Goal: Task Accomplishment & Management: Use online tool/utility

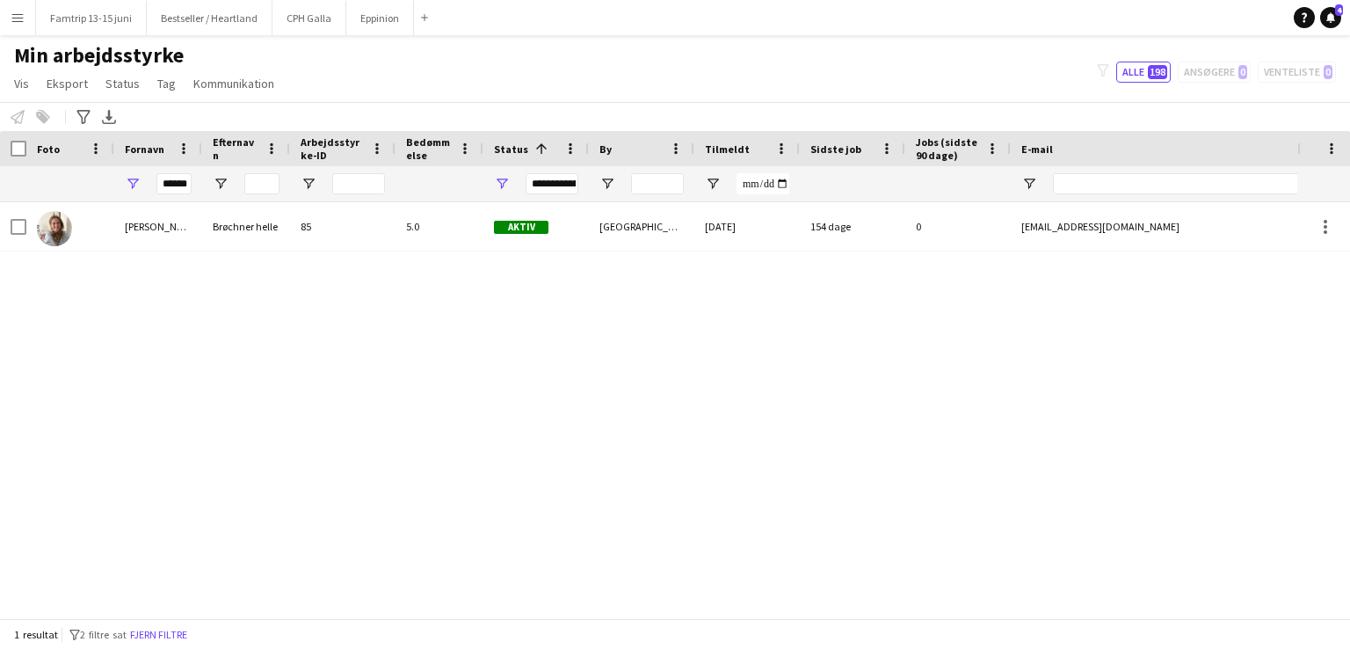
click at [426, 18] on div "Tilføj" at bounding box center [424, 17] width 21 height 35
click at [402, 4] on app-icon "Luk" at bounding box center [405, 7] width 7 height 7
click at [327, 2] on button "CPH Galla Luk" at bounding box center [309, 18] width 74 height 34
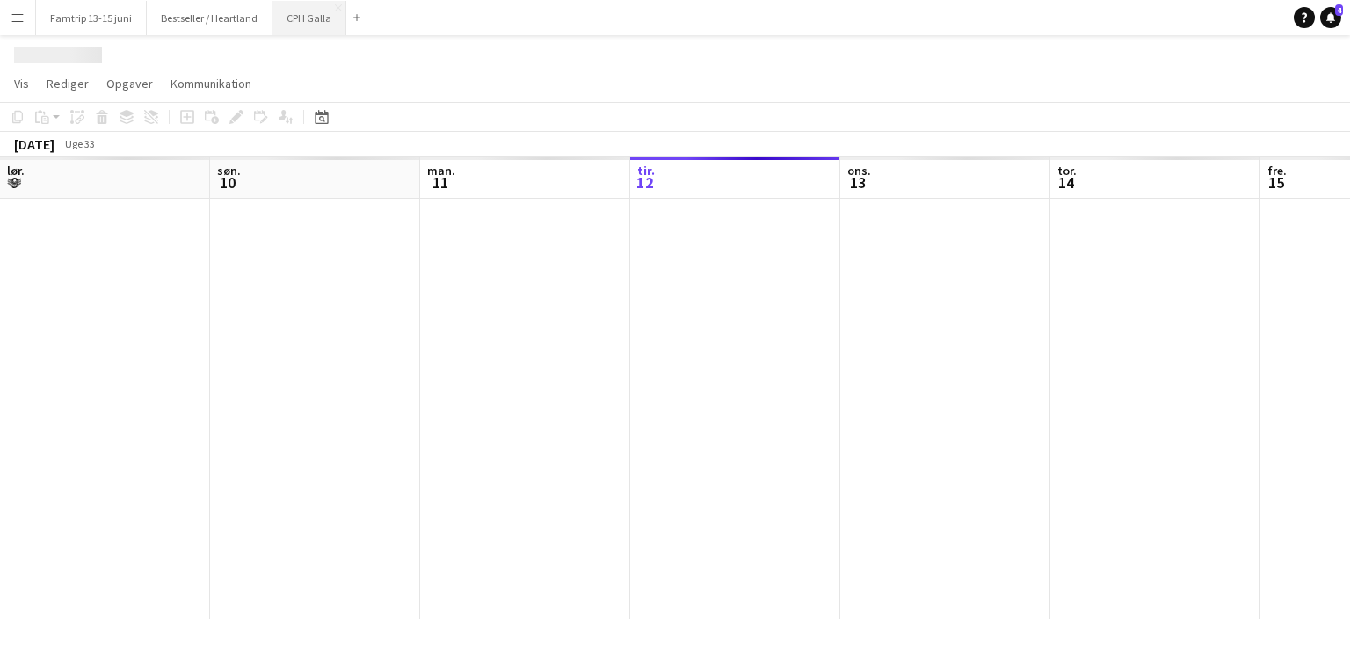
scroll to position [0, 420]
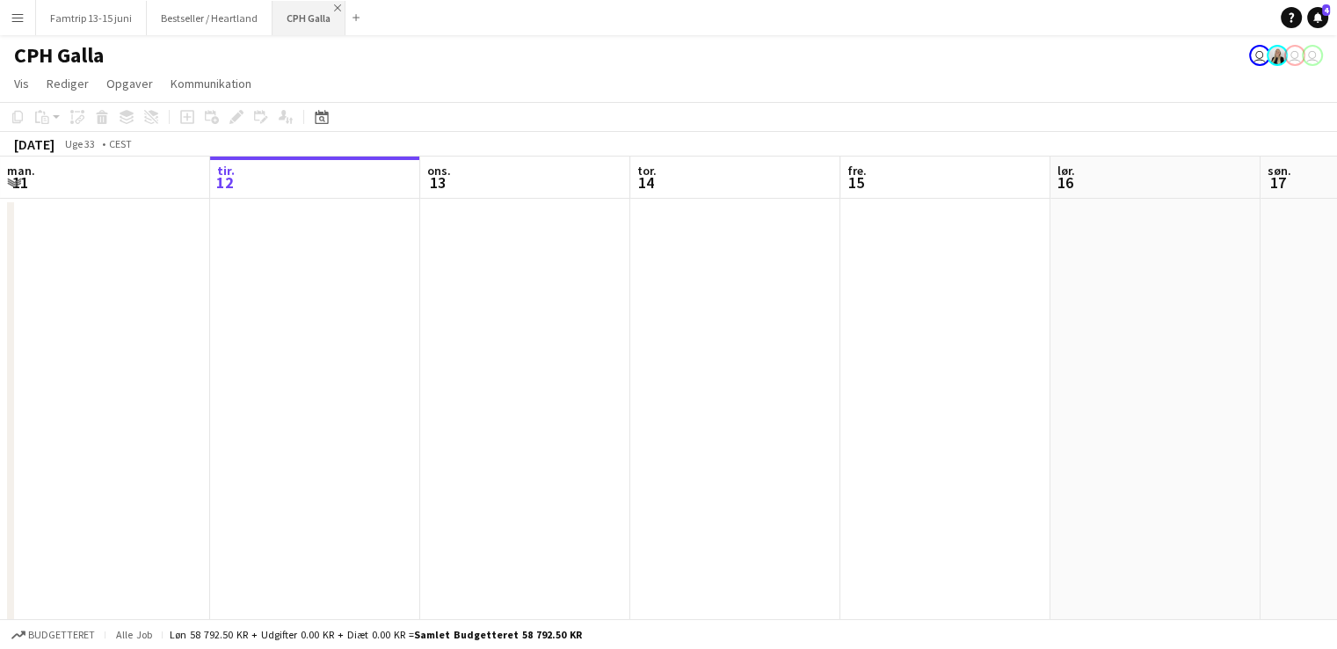
click at [334, 6] on app-icon "Luk" at bounding box center [337, 7] width 7 height 7
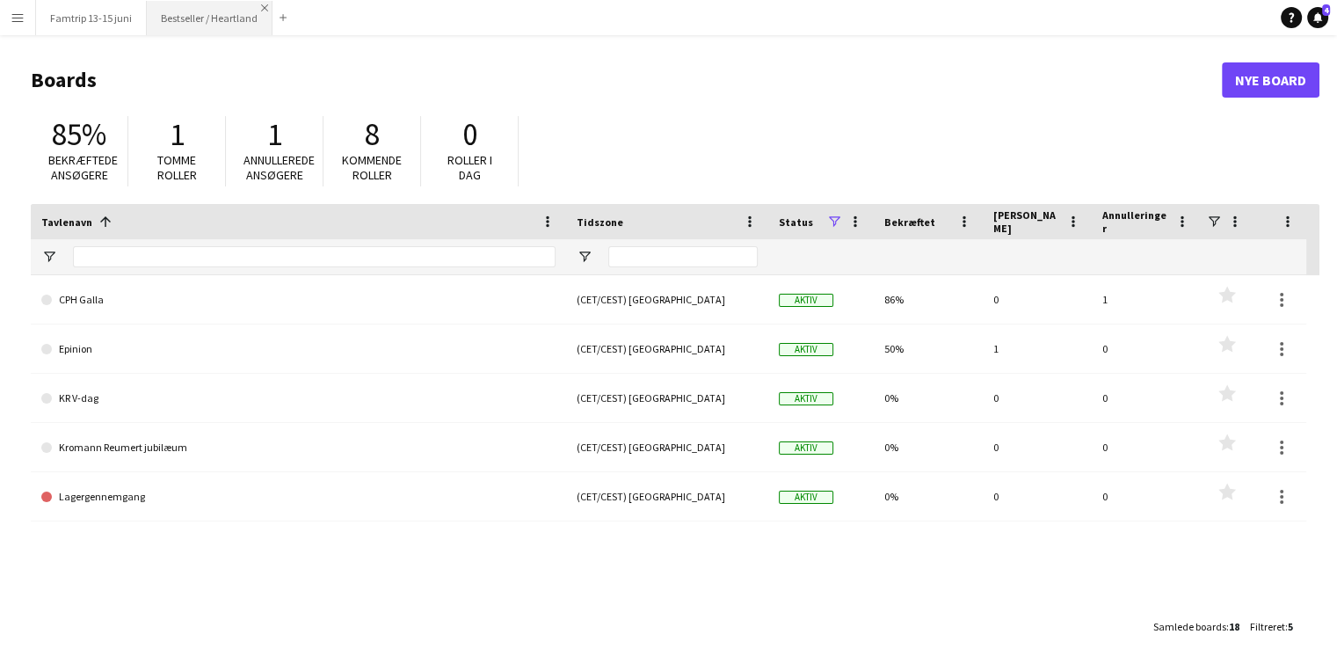
click at [261, 4] on app-icon "Luk" at bounding box center [264, 7] width 7 height 7
click at [136, 9] on app-icon "Luk" at bounding box center [138, 7] width 7 height 7
click at [42, 18] on button "Tilføj" at bounding box center [47, 18] width 14 height 14
click at [1253, 84] on link "Nye Board" at bounding box center [1270, 79] width 98 height 35
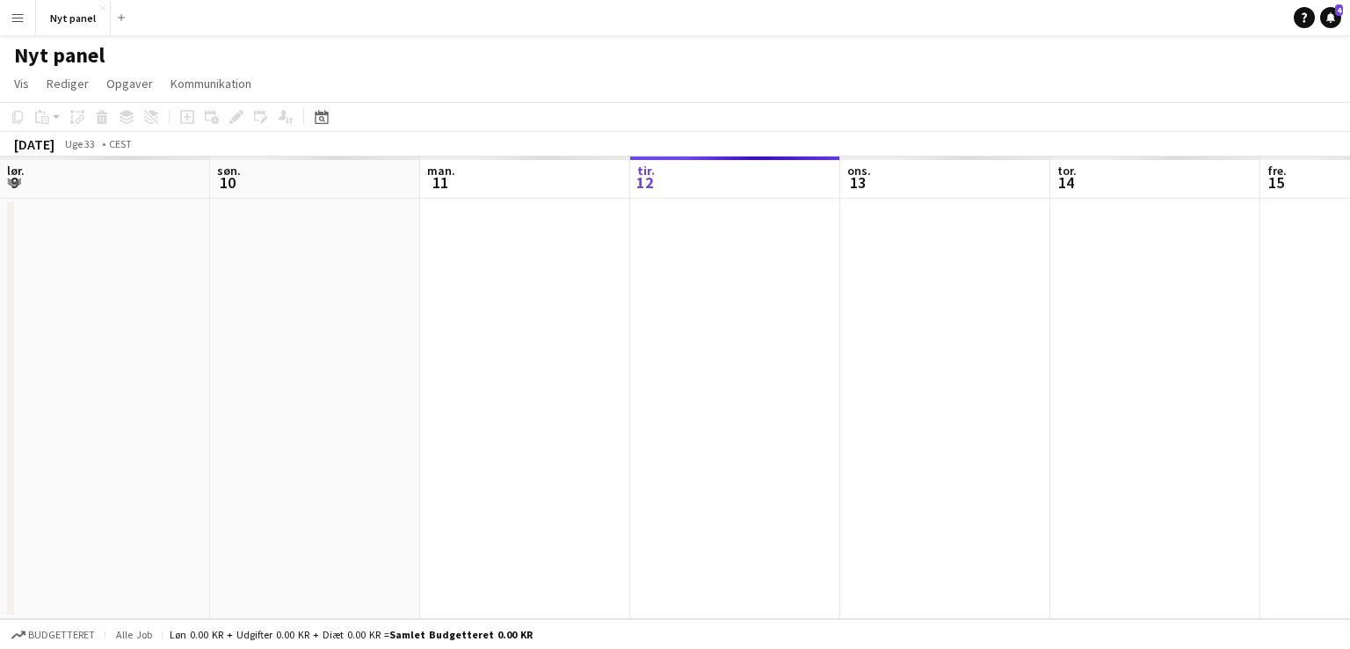
scroll to position [0, 420]
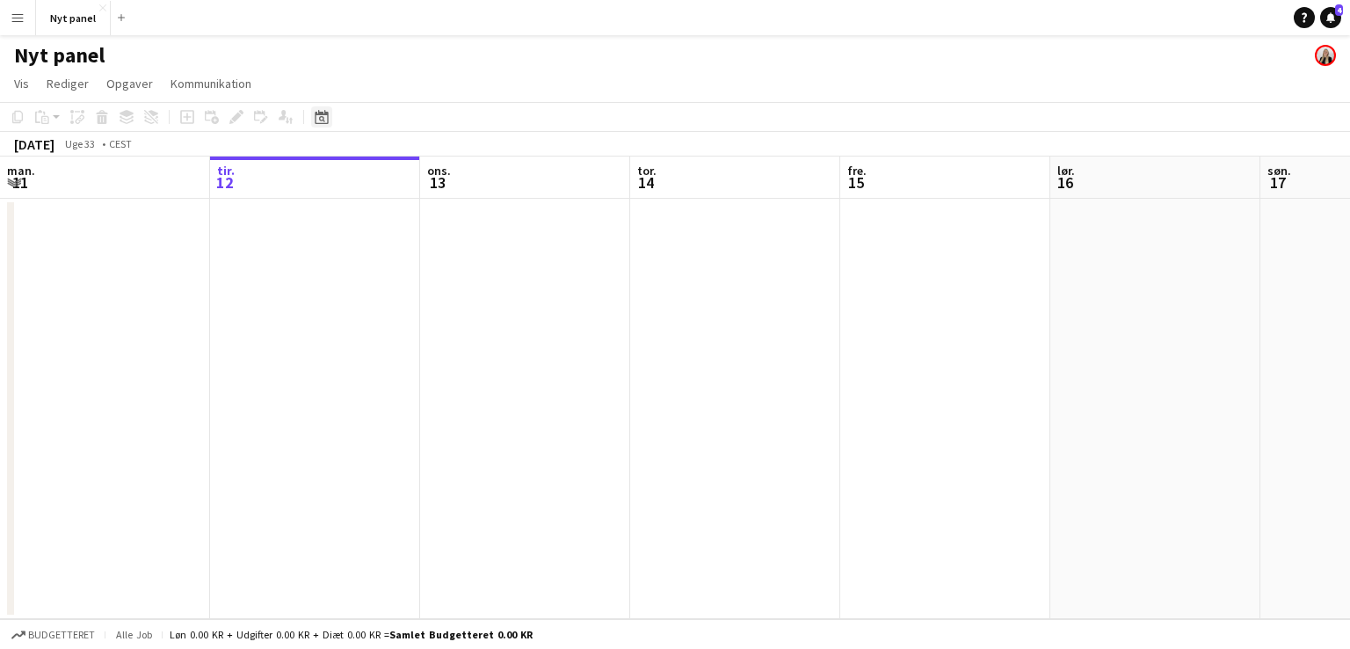
click at [321, 122] on icon "Datovælger" at bounding box center [322, 117] width 14 height 14
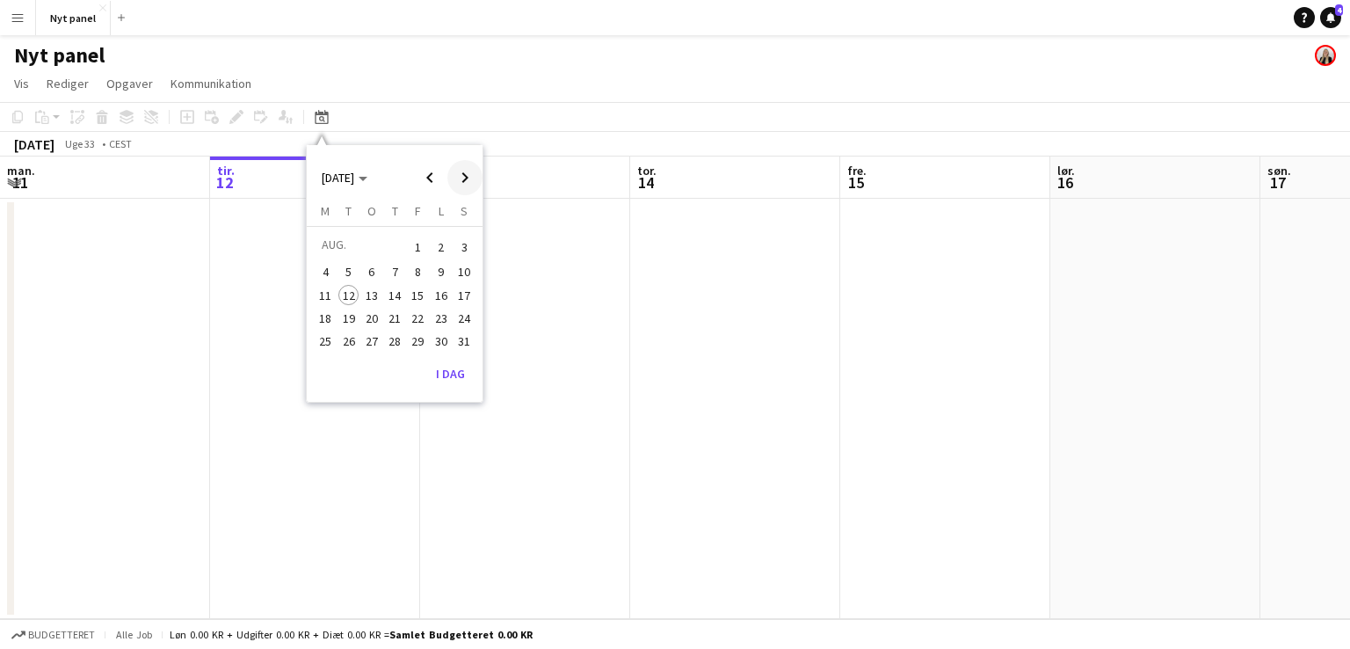
click at [477, 184] on span "Next month" at bounding box center [464, 177] width 35 height 35
click at [413, 268] on span "5" at bounding box center [418, 267] width 21 height 21
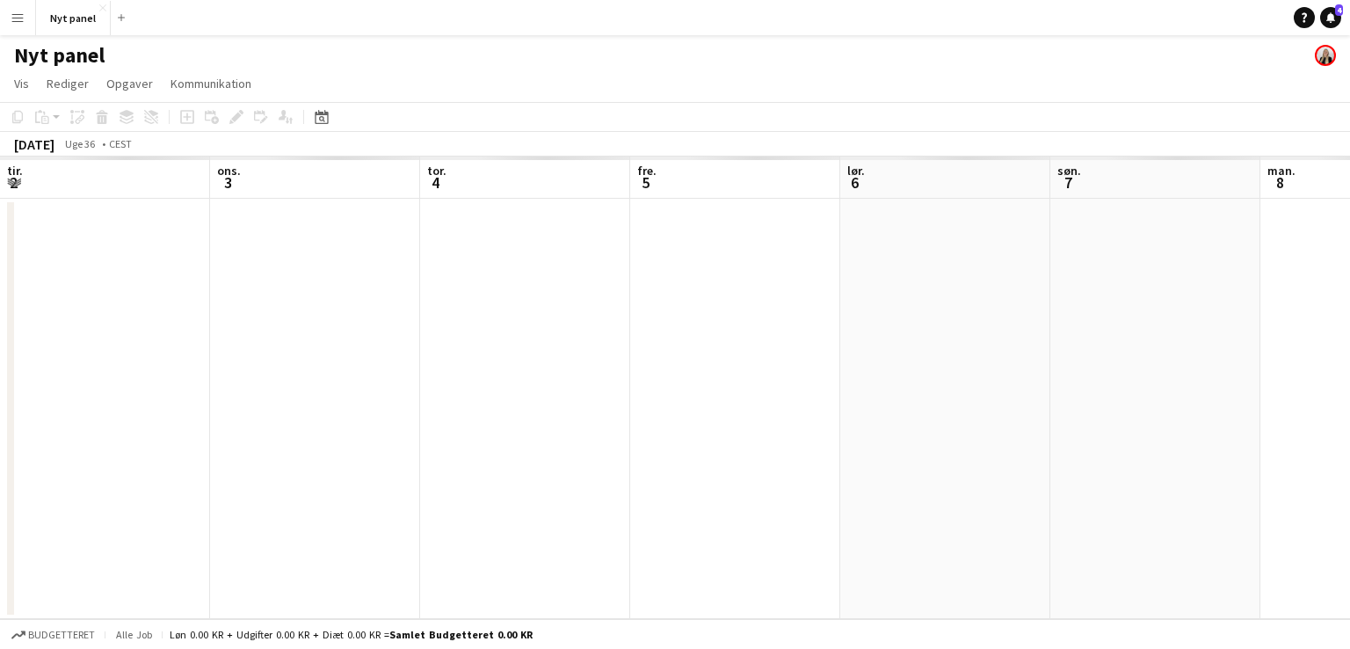
scroll to position [0, 605]
click at [541, 240] on app-date-cell at bounding box center [551, 409] width 210 height 420
